Goal: Download file/media

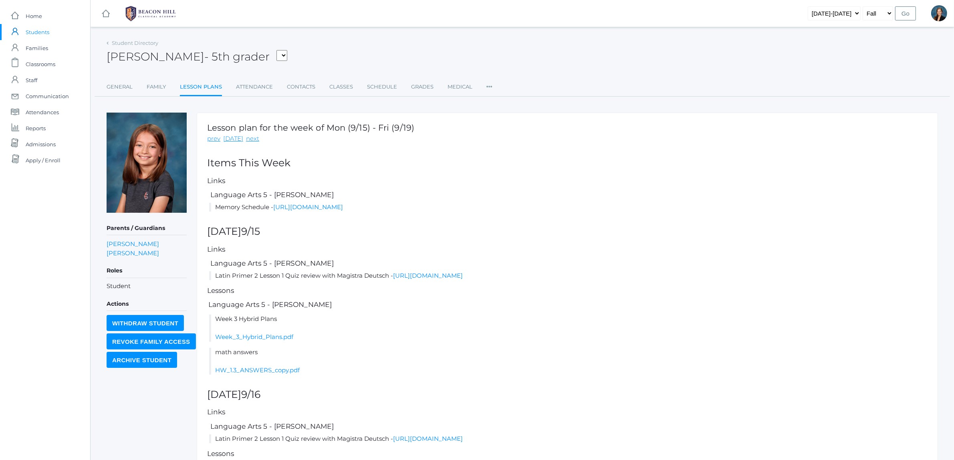
click at [41, 33] on span "Students" at bounding box center [38, 32] width 24 height 16
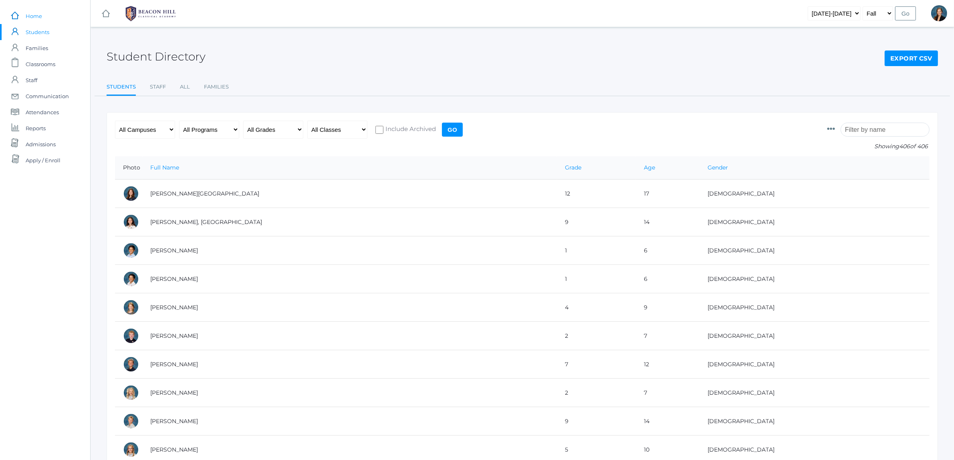
click at [32, 15] on span "Home" at bounding box center [34, 16] width 16 height 16
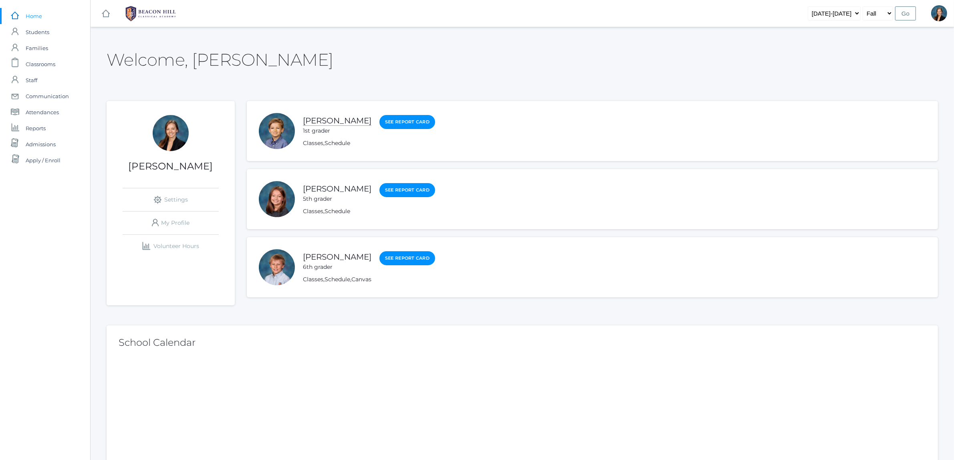
click at [315, 117] on link "[PERSON_NAME]" at bounding box center [337, 121] width 69 height 10
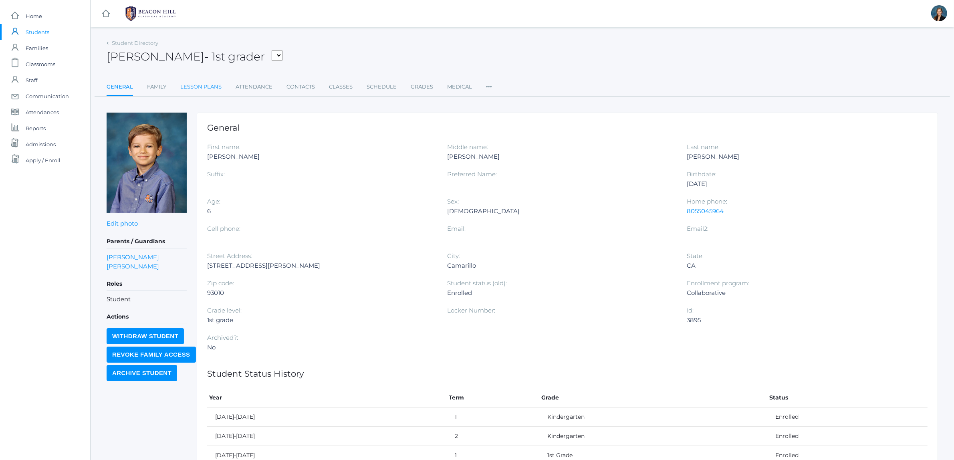
click at [213, 89] on link "Lesson Plans" at bounding box center [200, 87] width 41 height 16
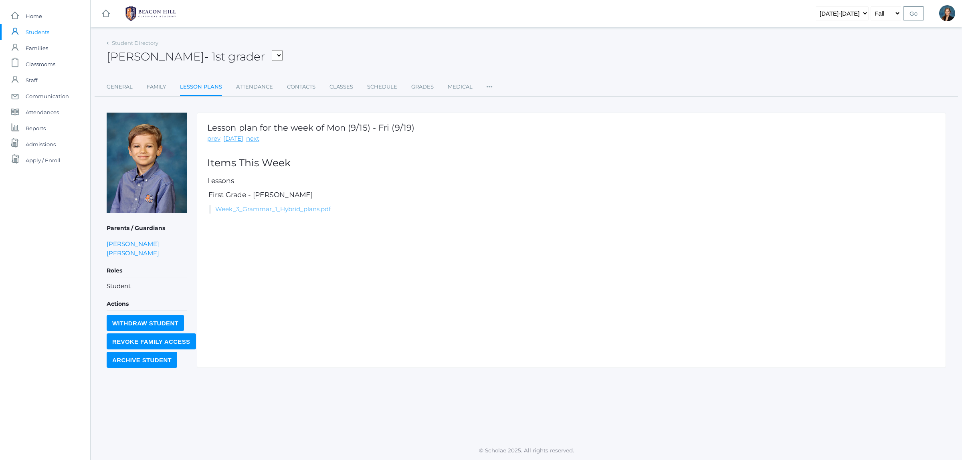
click at [287, 211] on link "Week_3_Grammar_1_Hybrid_plans.pdf" at bounding box center [272, 209] width 115 height 8
